Goal: Task Accomplishment & Management: Complete application form

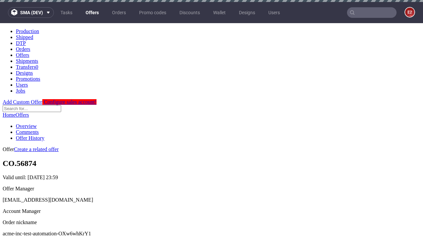
scroll to position [2, 0]
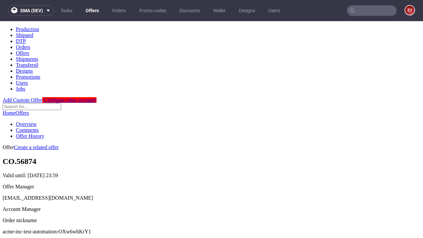
scroll to position [65, 0]
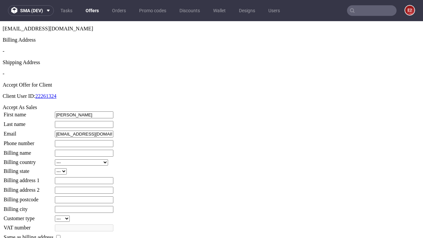
type input "[PERSON_NAME]"
type input "Waelchi"
type input "1509813888"
type input "[PERSON_NAME].Hamill58"
select select "13"
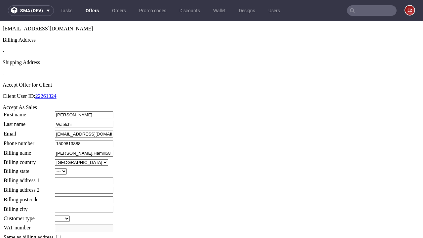
select select "132"
type input "[PERSON_NAME].Hamill58"
type input "496 [PERSON_NAME] View"
type input "KZ11 1XK"
type input "North Morarbury"
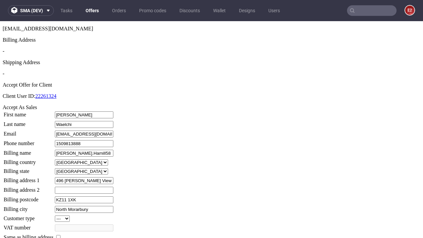
click at [61, 235] on input "checkbox" at bounding box center [58, 237] width 4 height 4
checkbox input "true"
type input "[PERSON_NAME].Hamill58"
select select "13"
type input "496 [PERSON_NAME] View"
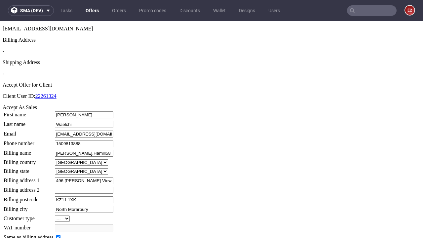
type input "KZ11 1XK"
type input "North Morarbury"
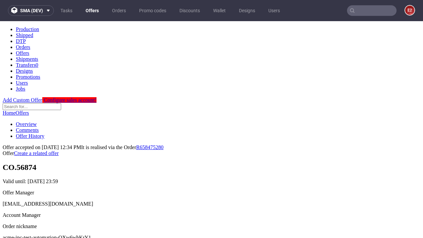
scroll to position [0, 0]
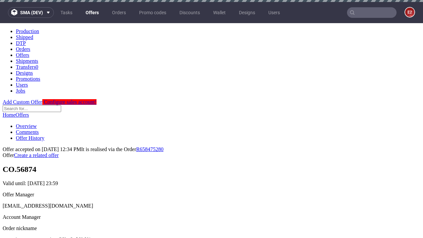
type input "[DATE]"
select select "12214305"
type input "In progress..."
